Goal: Register for event/course

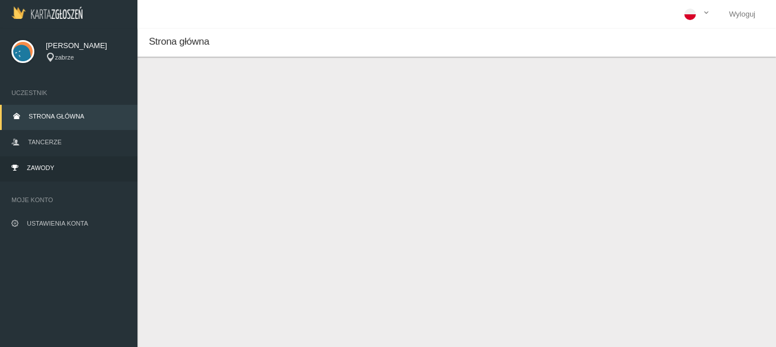
click at [46, 166] on span "Zawody" at bounding box center [40, 167] width 27 height 7
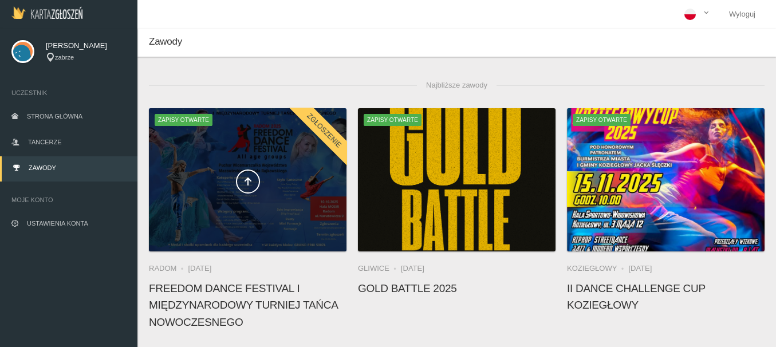
click at [197, 163] on div at bounding box center [247, 179] width 197 height 143
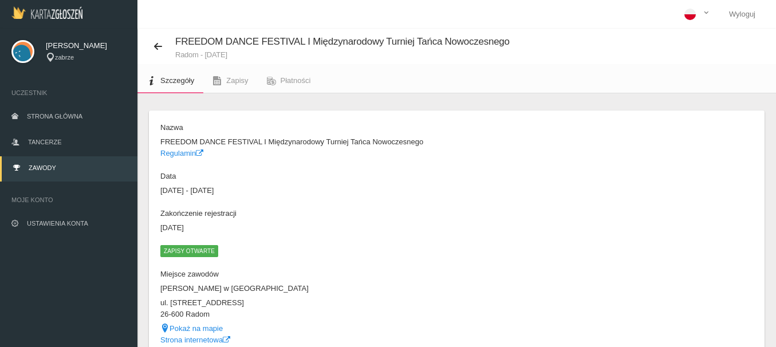
click at [43, 168] on span "Zawody" at bounding box center [42, 167] width 27 height 7
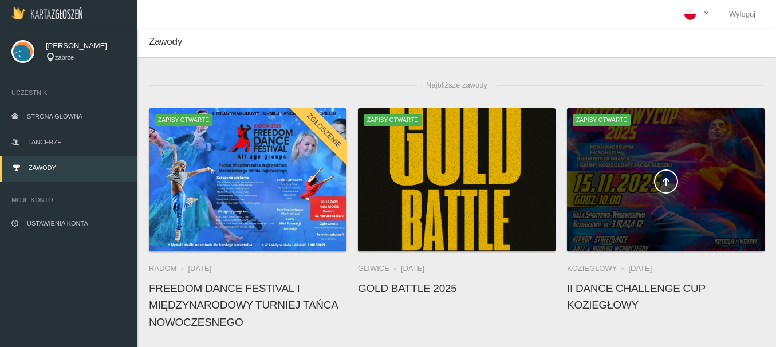
click at [622, 175] on span at bounding box center [665, 181] width 197 height 24
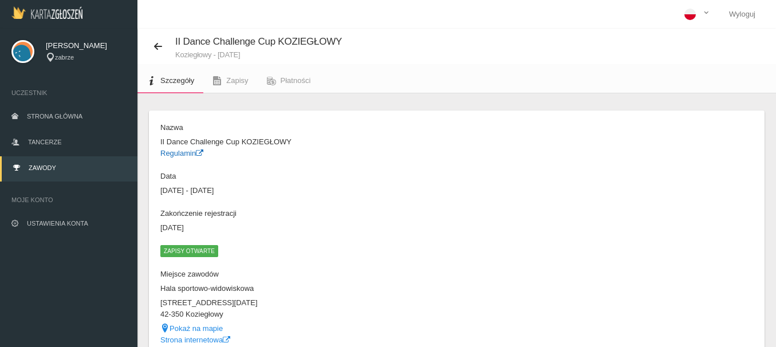
click at [184, 152] on link "Regulamin" at bounding box center [181, 153] width 43 height 9
